Goal: Navigation & Orientation: Find specific page/section

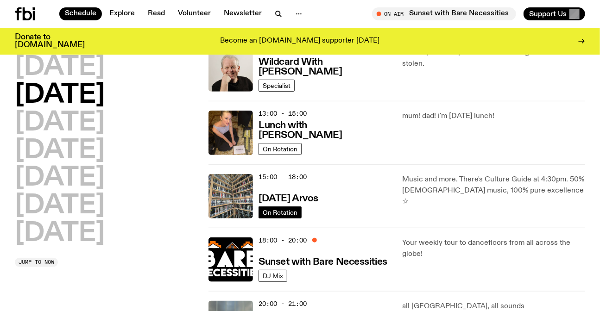
scroll to position [247, 0]
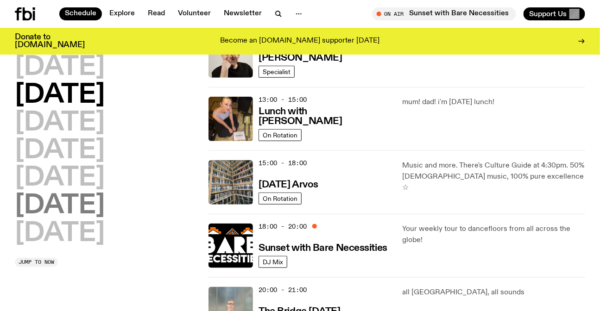
click at [67, 211] on h2 "[DATE]" at bounding box center [60, 206] width 90 height 26
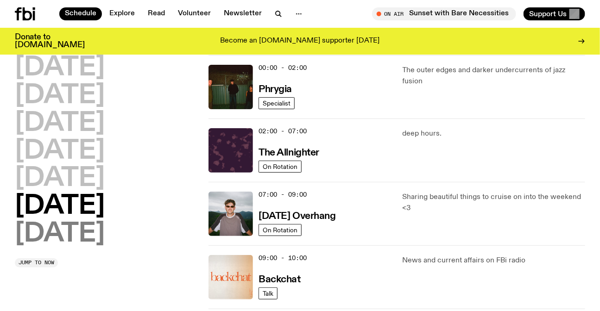
click at [82, 234] on h2 "[DATE]" at bounding box center [60, 235] width 90 height 26
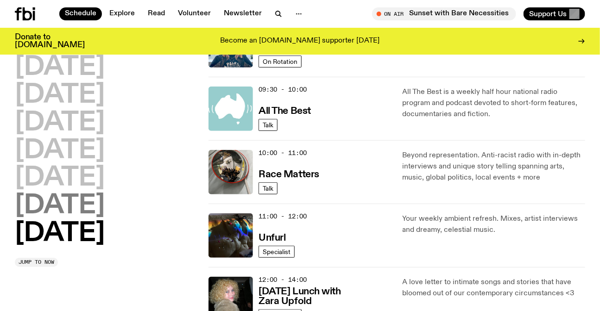
click at [73, 203] on h2 "[DATE]" at bounding box center [60, 206] width 90 height 26
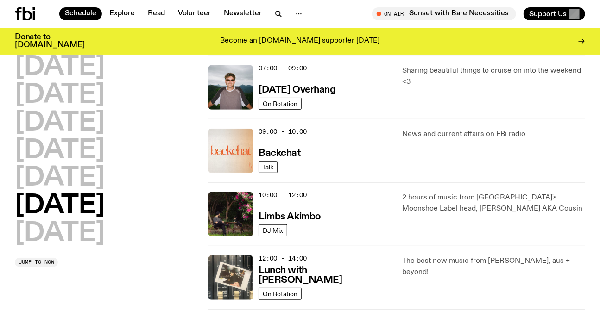
scroll to position [278, 0]
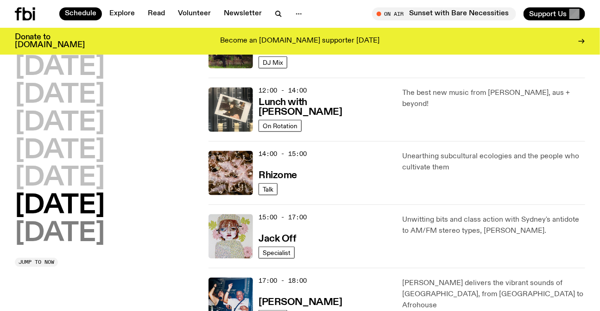
click at [70, 232] on h2 "[DATE]" at bounding box center [60, 234] width 90 height 26
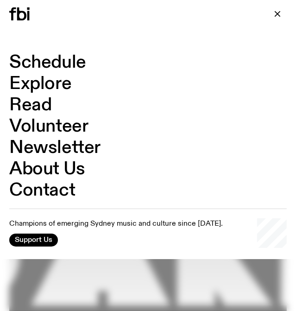
click at [57, 81] on link "Explore" at bounding box center [40, 84] width 62 height 18
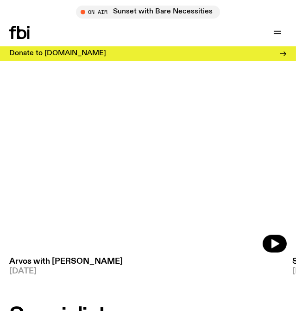
scroll to position [674, 0]
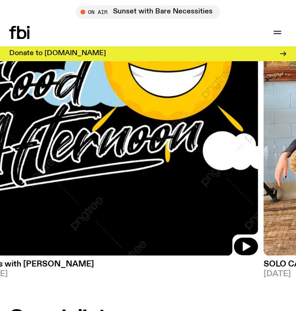
drag, startPoint x: 218, startPoint y: 140, endPoint x: 0, endPoint y: 140, distance: 218.8
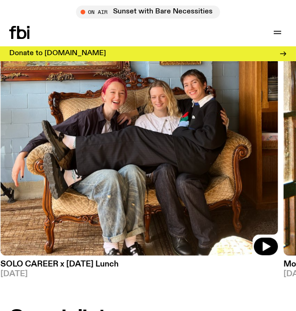
drag, startPoint x: 176, startPoint y: 143, endPoint x: 0, endPoint y: 147, distance: 176.2
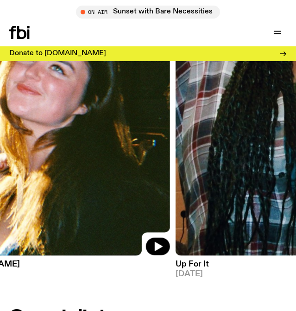
drag, startPoint x: 216, startPoint y: 158, endPoint x: 9, endPoint y: 144, distance: 207.6
click at [30, 146] on img at bounding box center [31, 71] width 278 height 370
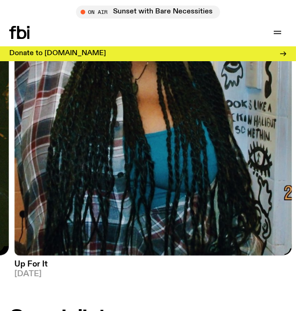
click at [147, 140] on img at bounding box center [153, 71] width 278 height 370
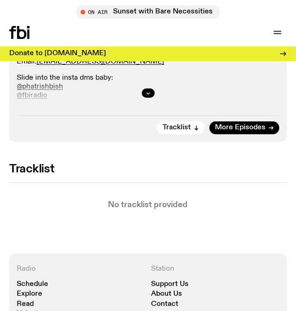
scroll to position [674, 0]
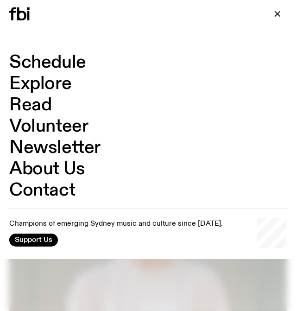
click at [44, 51] on div "Schedule Explore Read Volunteer Newsletter About Us Contact Champions of emergi…" at bounding box center [148, 151] width 296 height 216
click at [47, 58] on link "Schedule" at bounding box center [47, 63] width 77 height 18
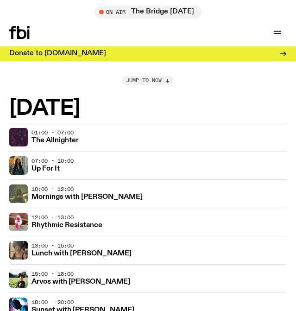
click at [165, 79] on button "Jump to now" at bounding box center [147, 80] width 51 height 9
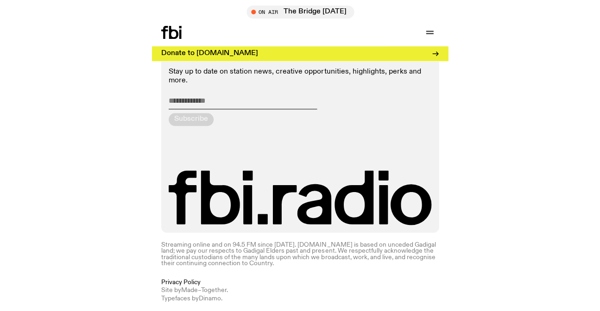
scroll to position [761, 0]
